Goal: Book appointment/travel/reservation

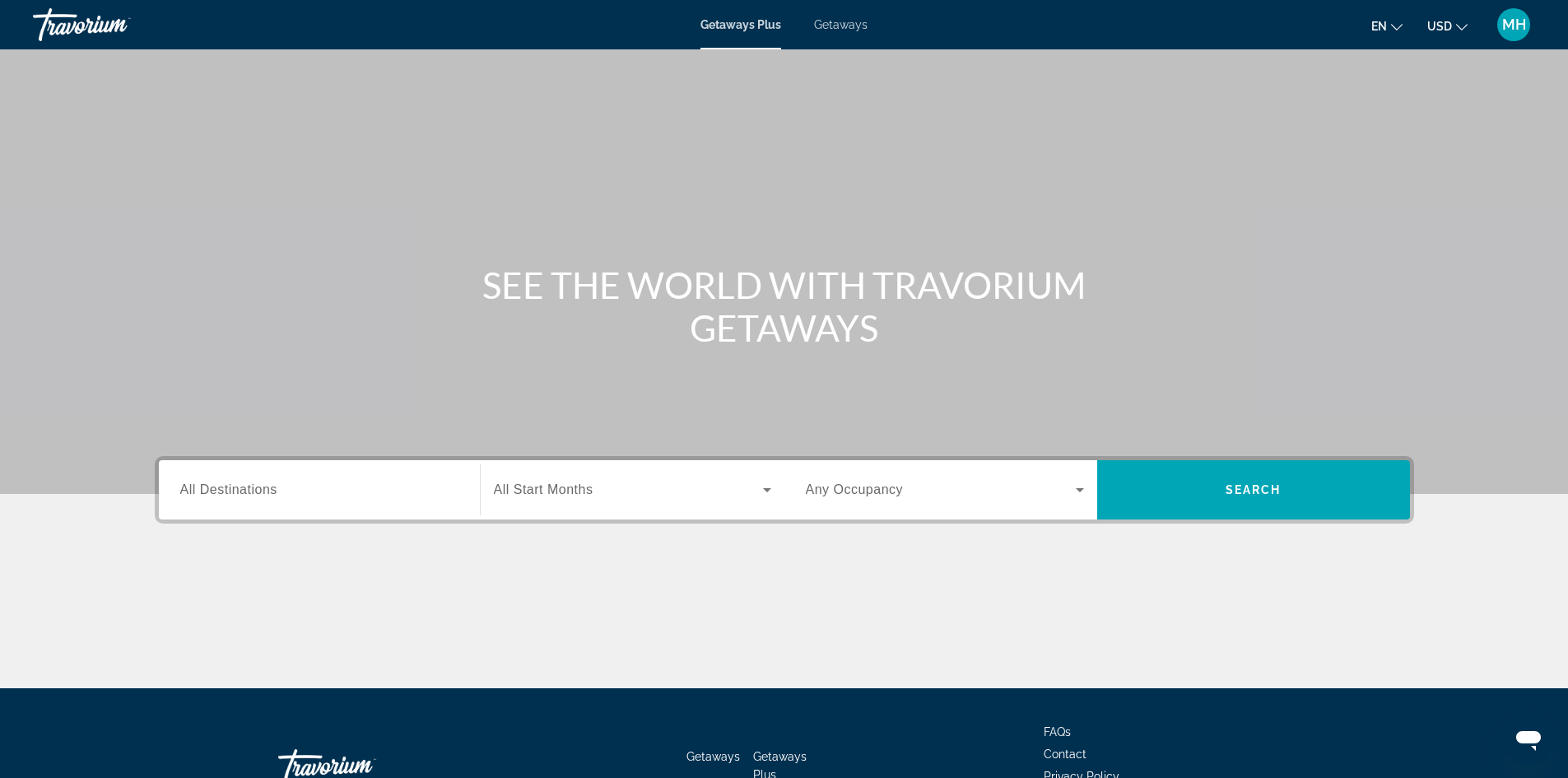
click at [263, 483] on span "All Destinations" at bounding box center [229, 489] width 97 height 14
click at [263, 483] on input "Destination All Destinations" at bounding box center [320, 490] width 278 height 20
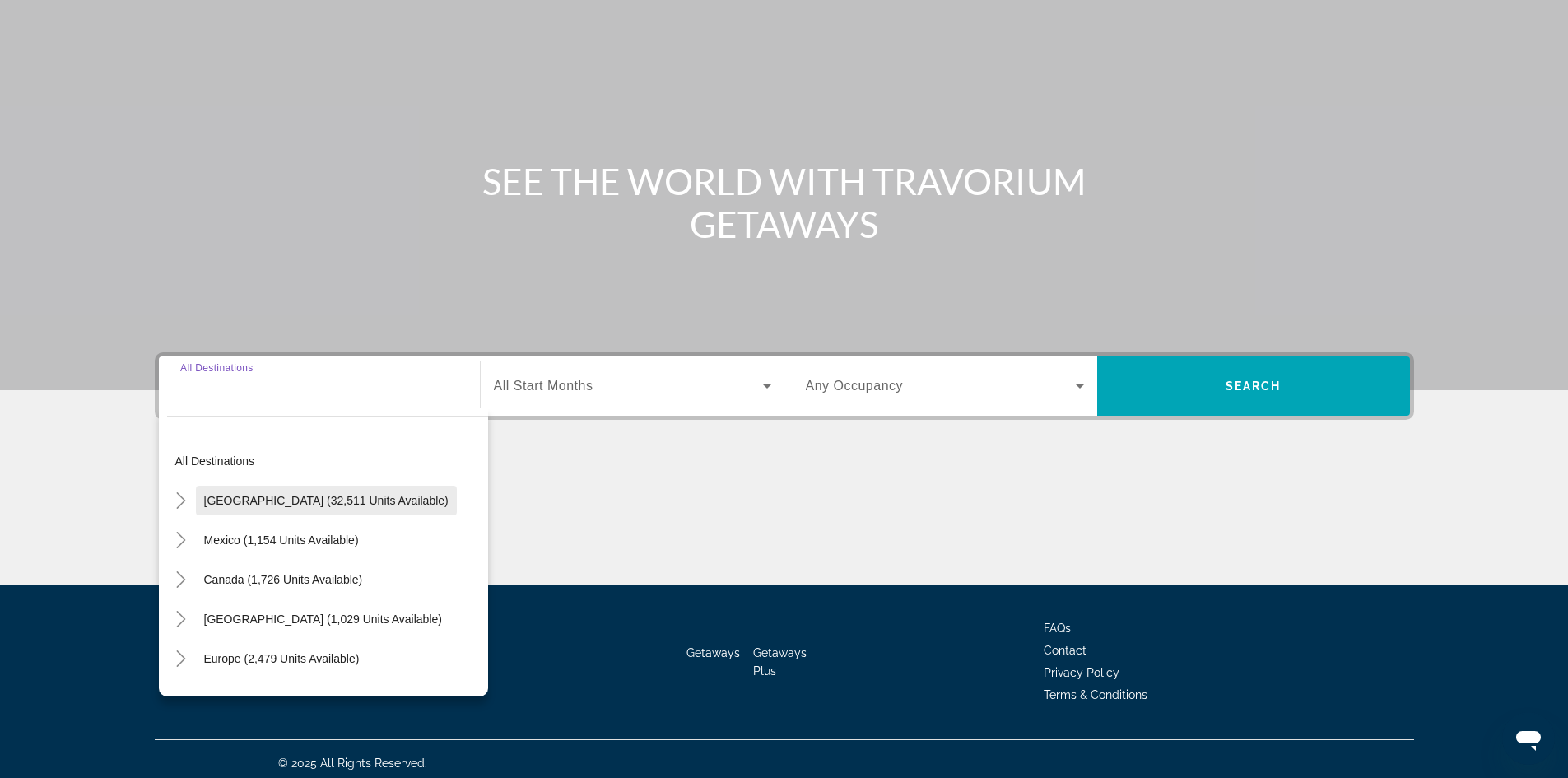
scroll to position [112, 0]
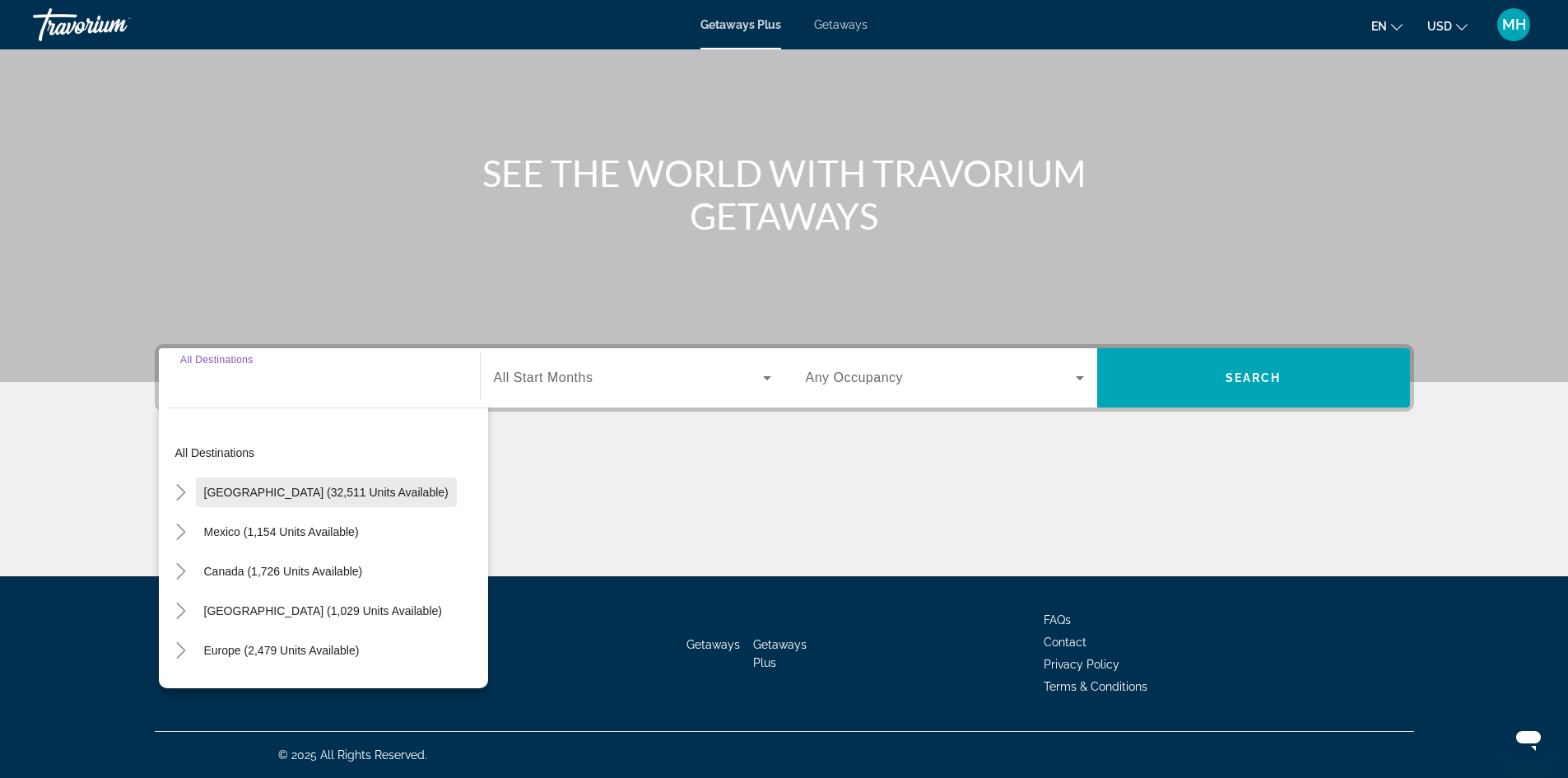
click at [255, 497] on span "[GEOGRAPHIC_DATA] (32,511 units available)" at bounding box center [326, 492] width 244 height 13
type input "**********"
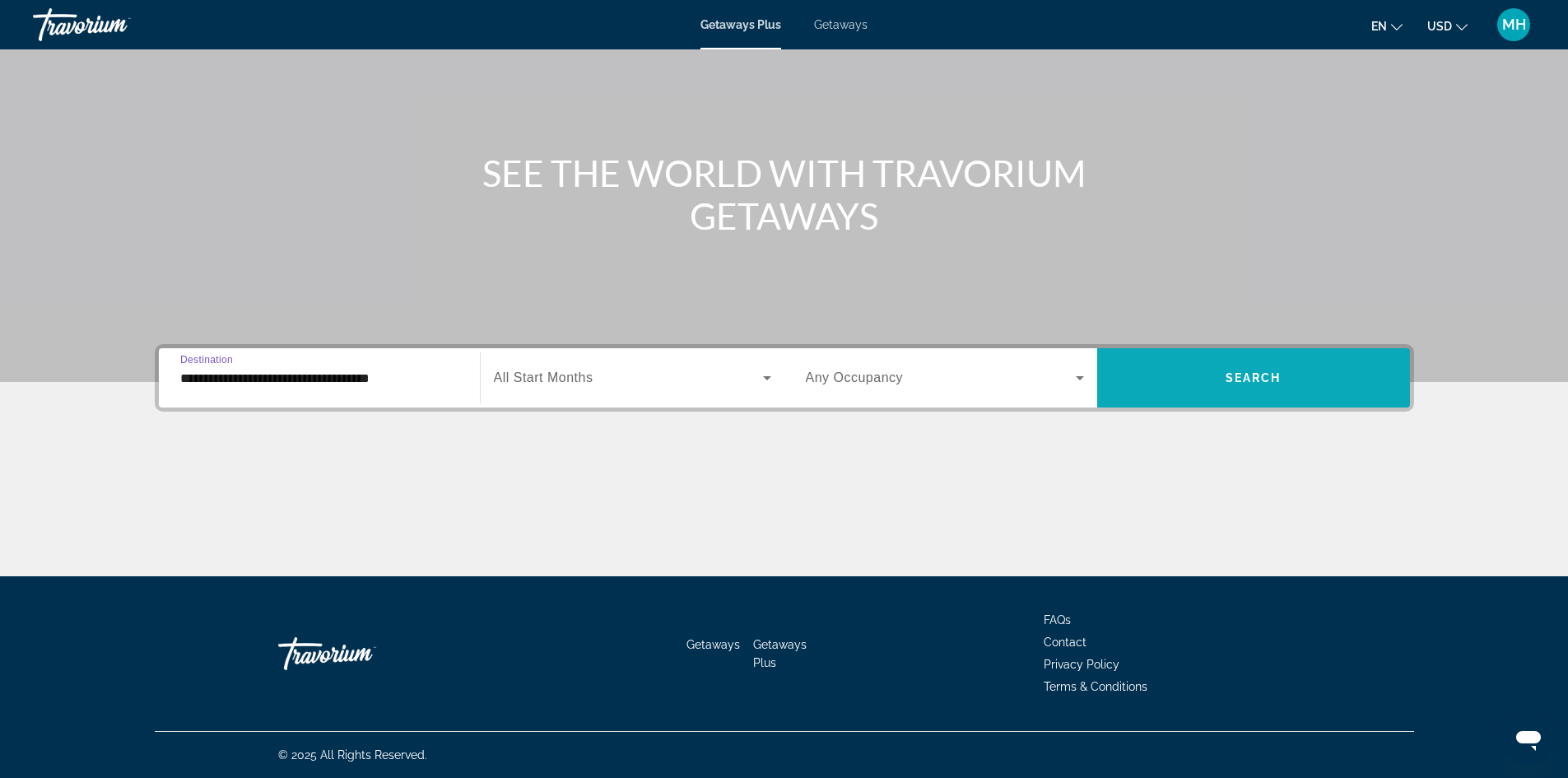
click at [1211, 372] on span "Search widget" at bounding box center [1254, 378] width 313 height 40
